Goal: Find specific page/section: Find specific page/section

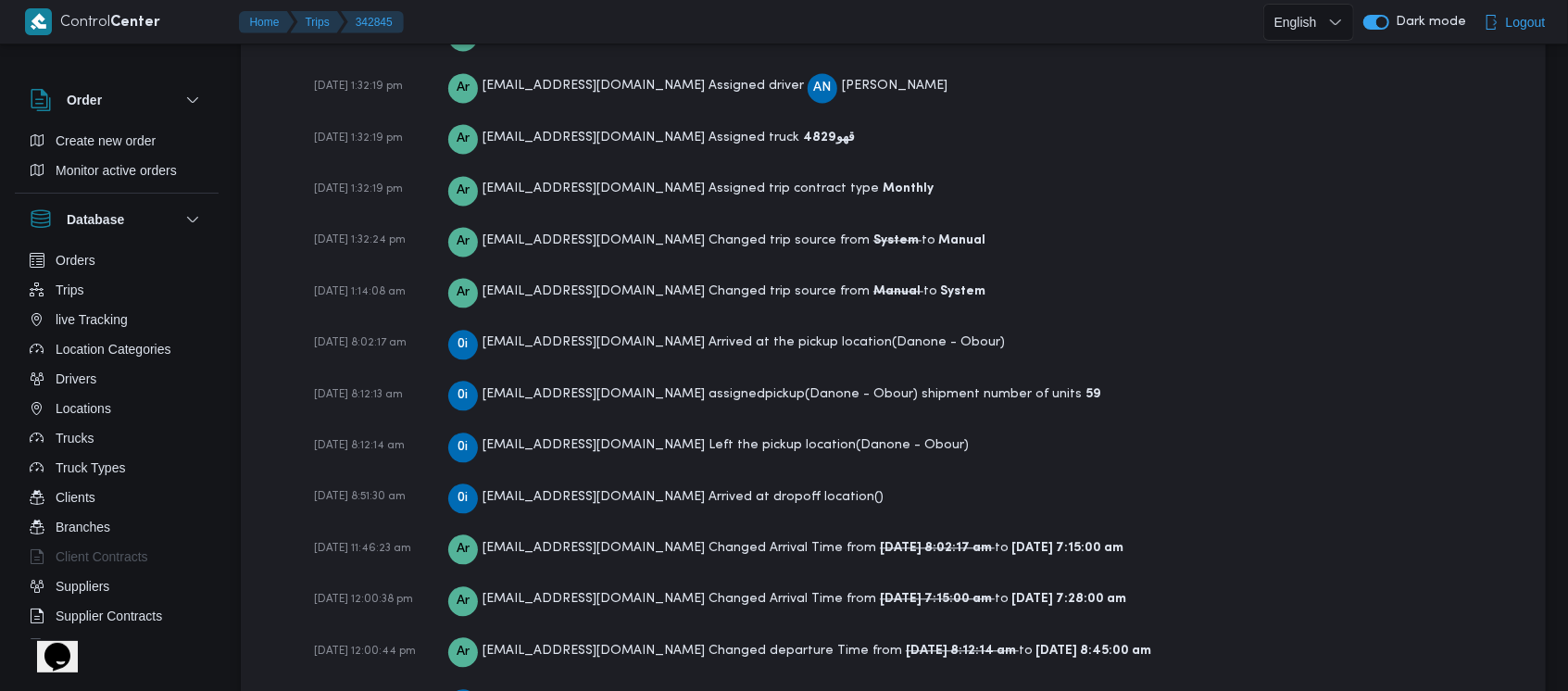
scroll to position [2926, 0]
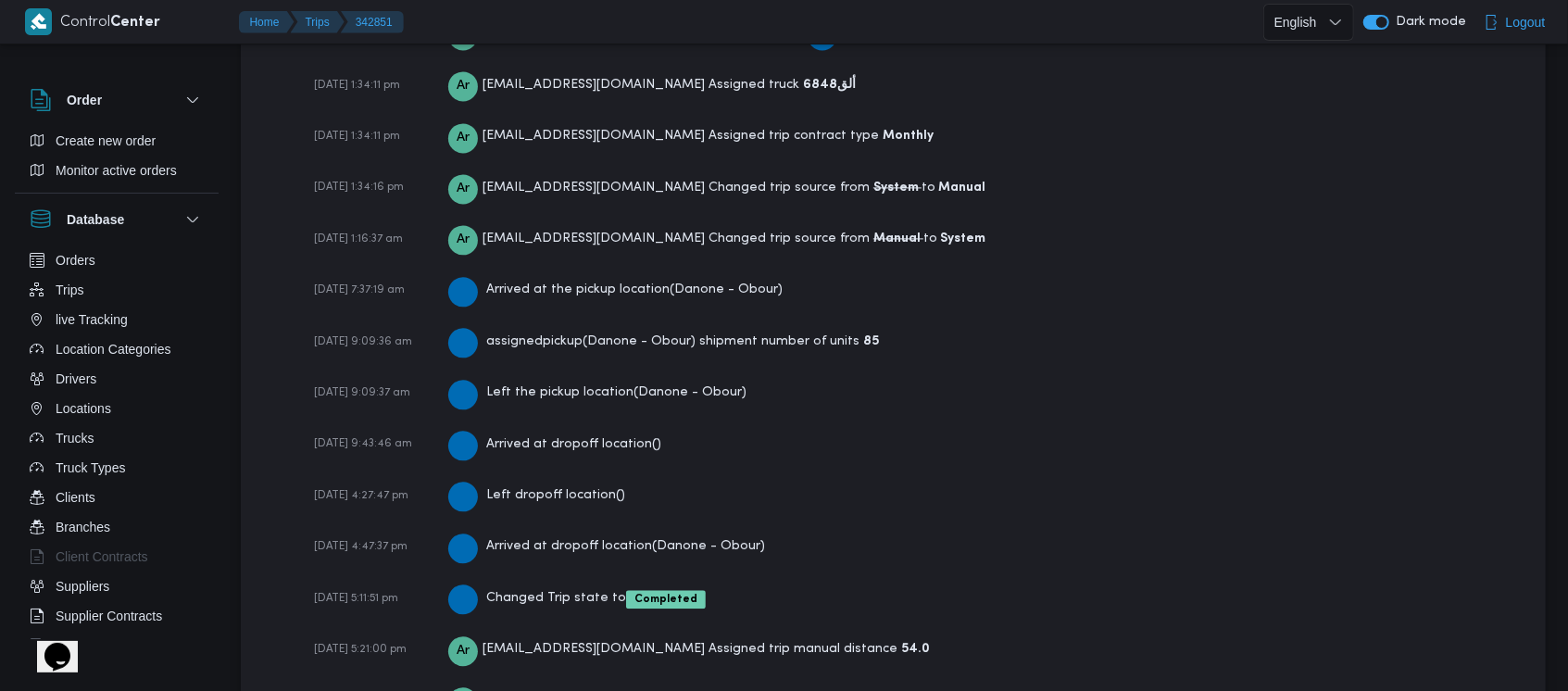
scroll to position [2821, 0]
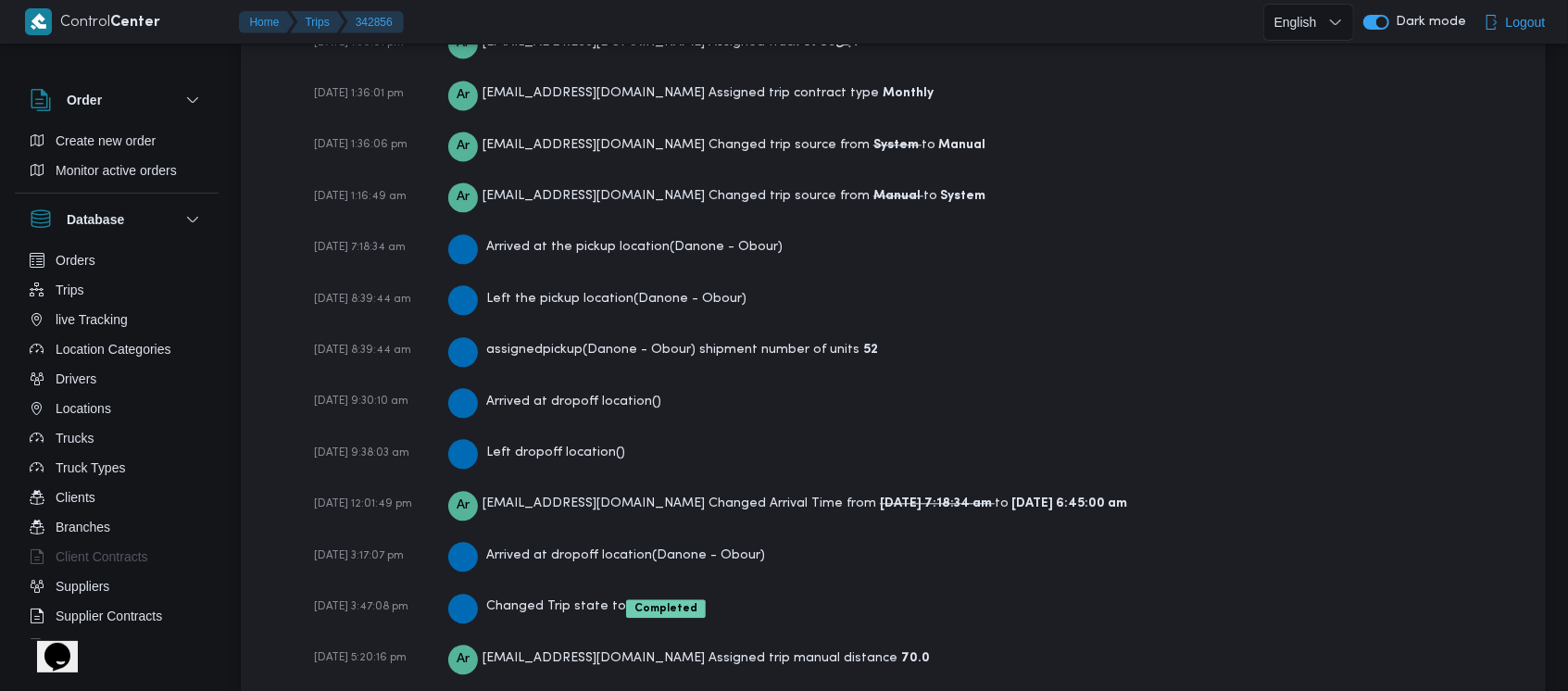
scroll to position [2727, 0]
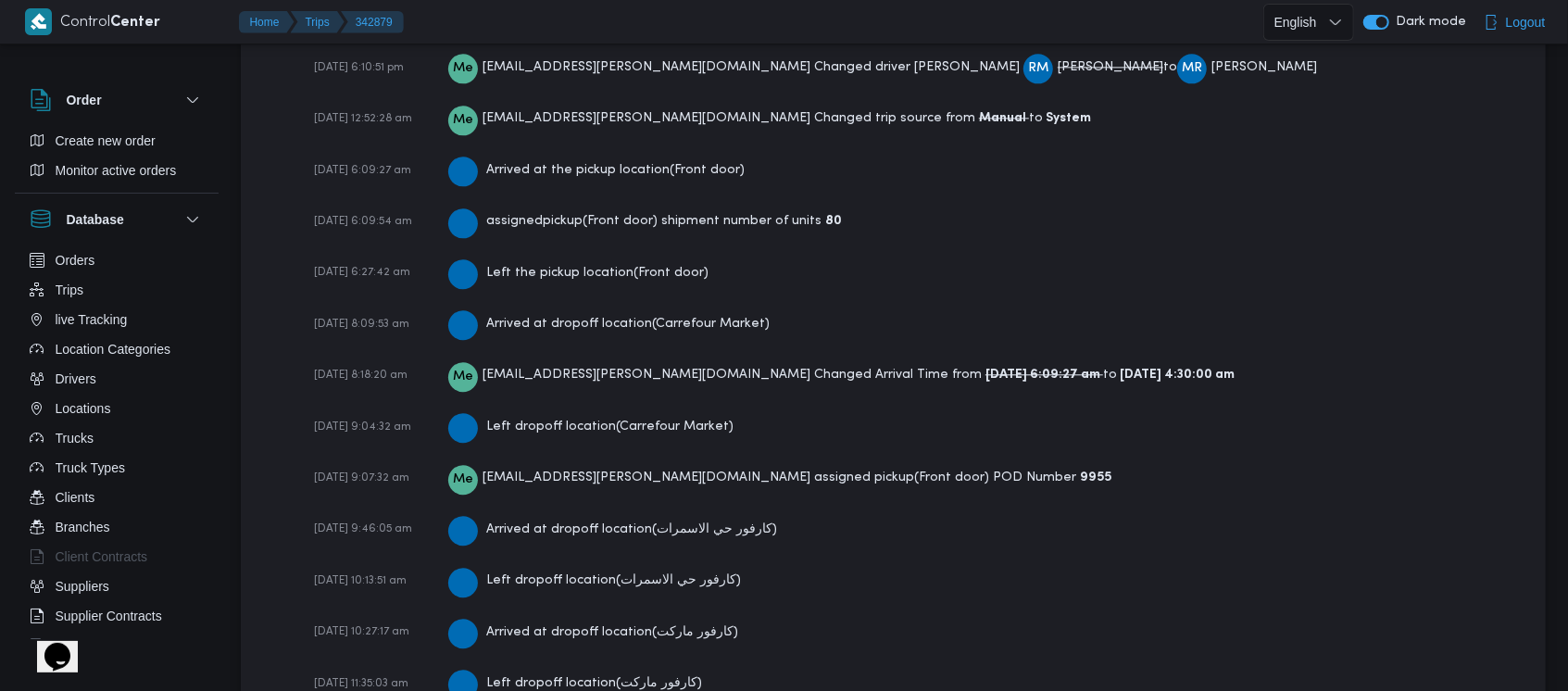
scroll to position [3331, 0]
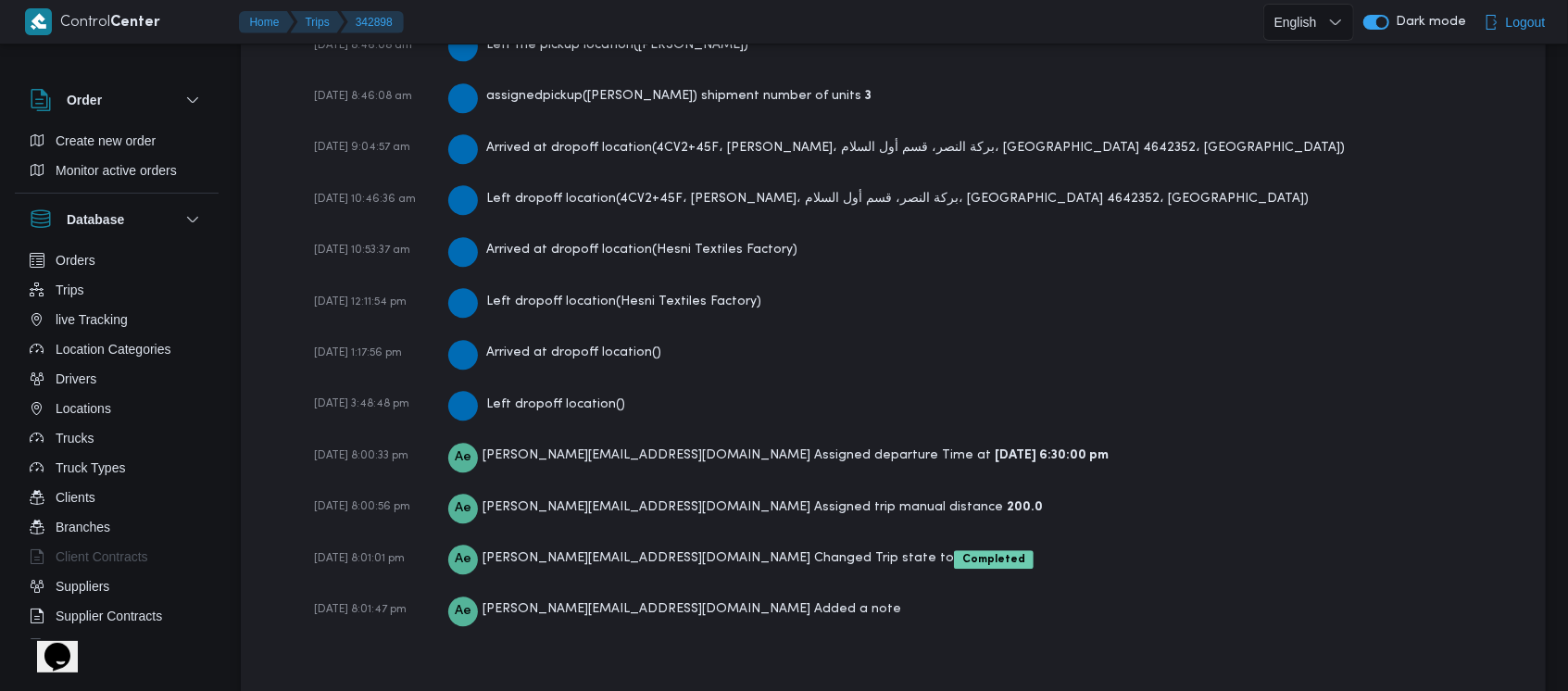
scroll to position [3201, 0]
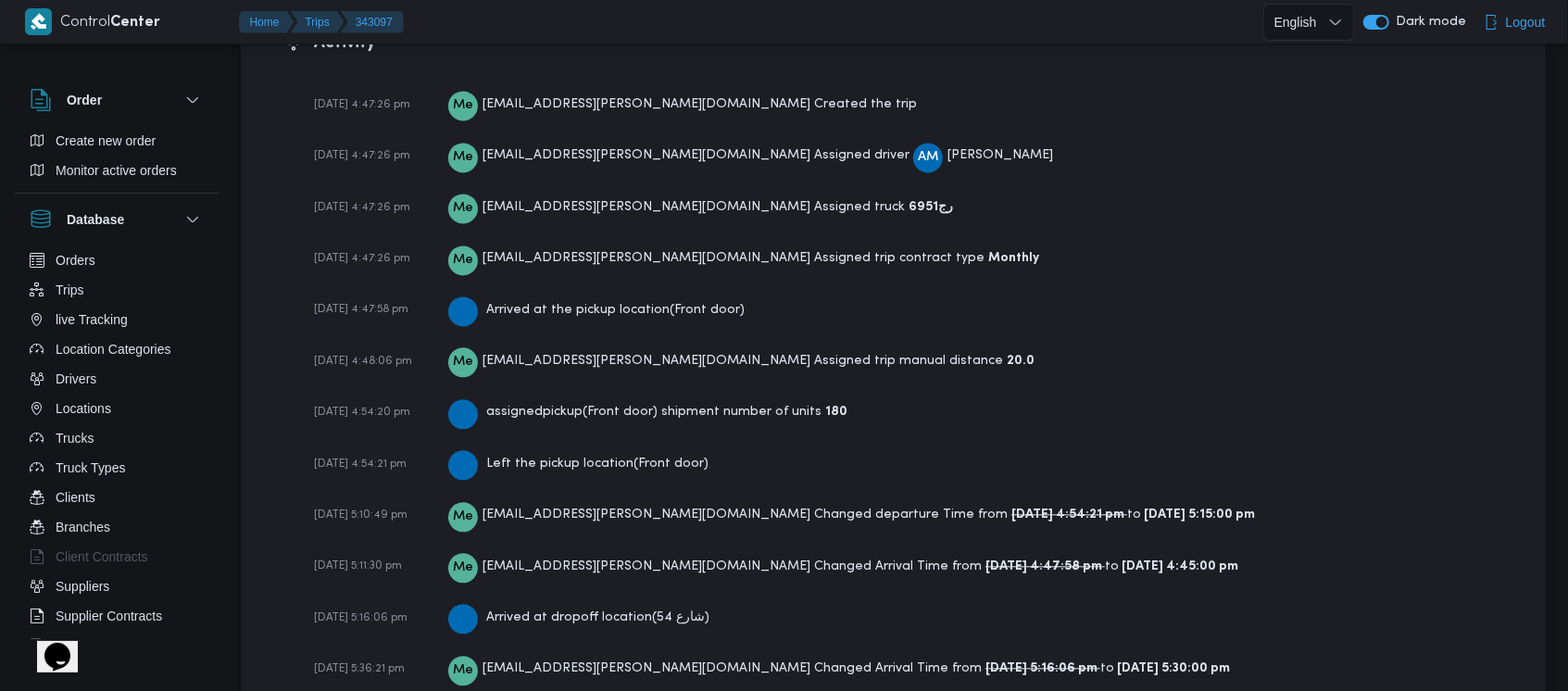
scroll to position [2918, 0]
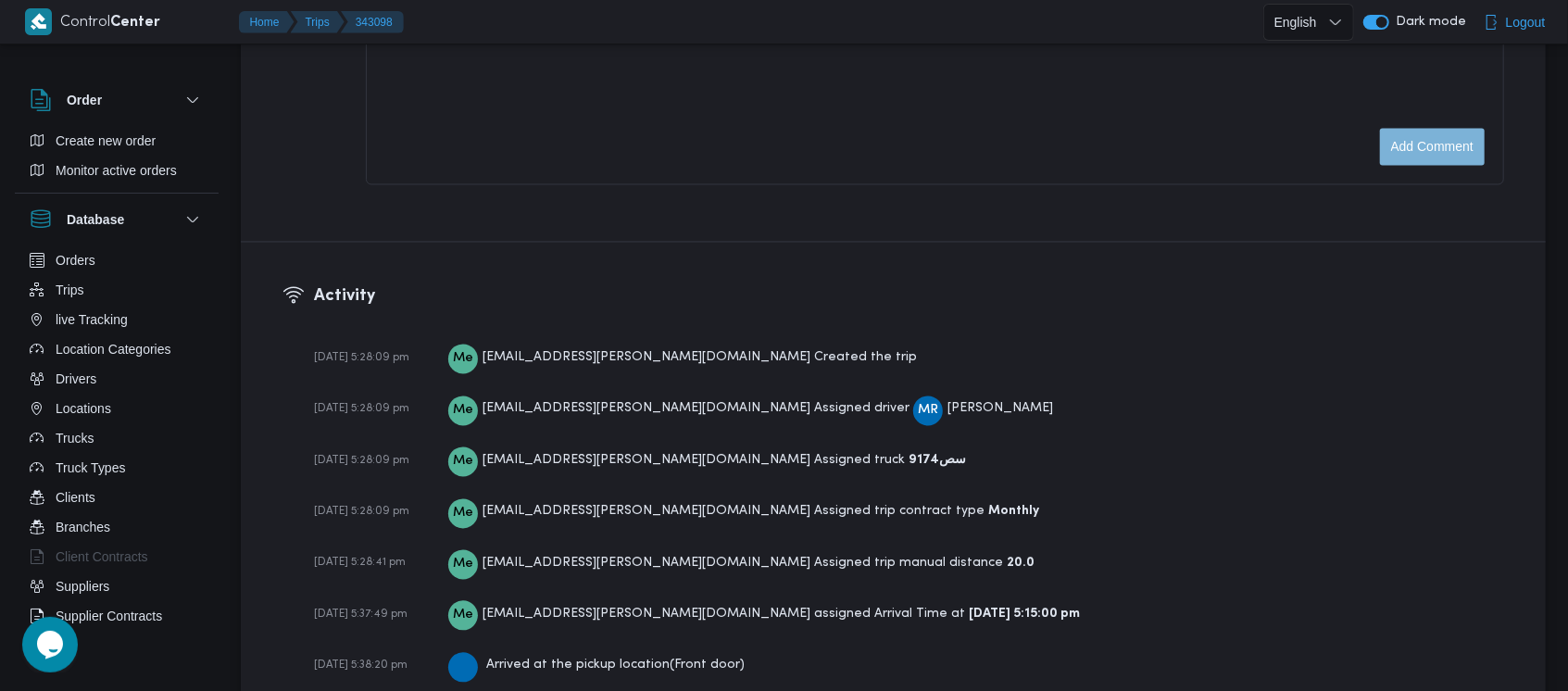
scroll to position [2918, 0]
